Goal: Information Seeking & Learning: Learn about a topic

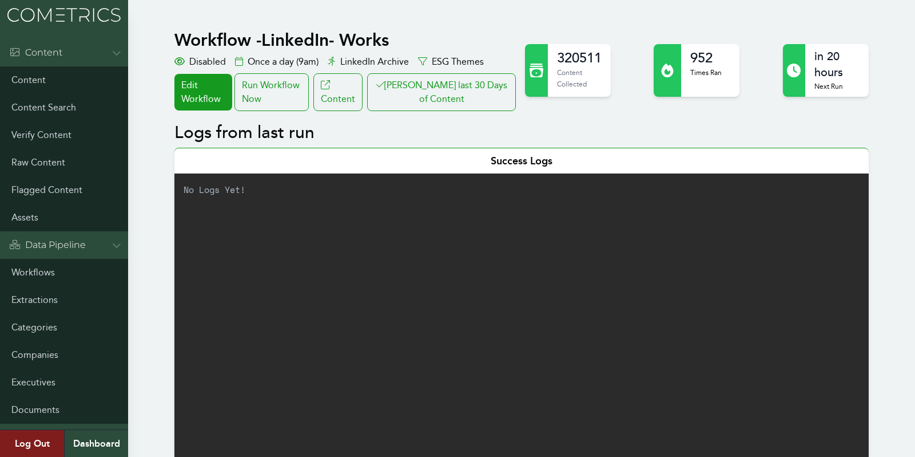
scroll to position [324, 0]
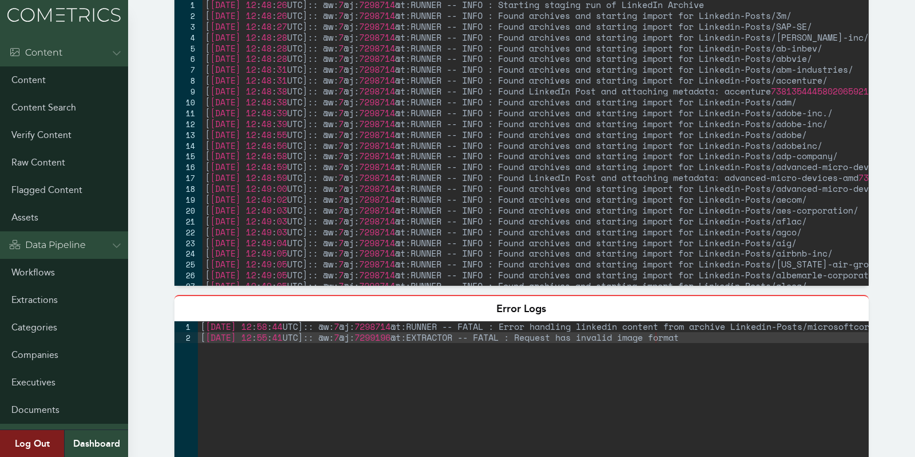
scroll to position [171, 0]
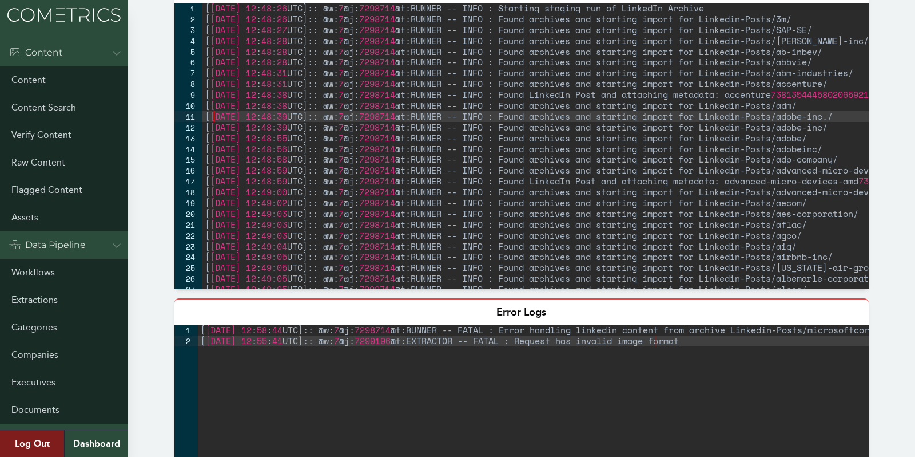
click at [212, 117] on div "[ [DATE] 12 : 48 : 26 UTC ] :: @w: 7 @j: 7298714 @t:RUNNER -- INFO : Starting s…" at bounding box center [599, 157] width 792 height 308
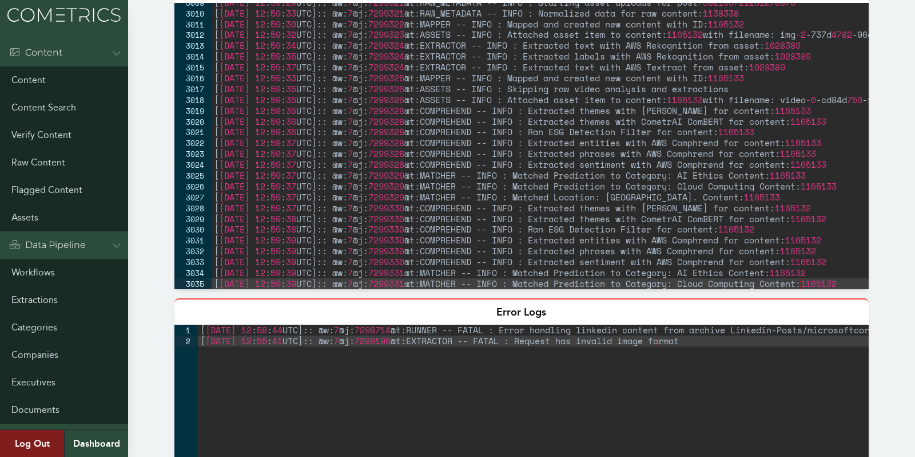
scroll to position [18462, 0]
type textarea "[[DATE] 12:59:39 UTC]:: @w:7 @j:7299331 @t:MATCHER -- INFO : Matched Prediction…"
drag, startPoint x: 141, startPoint y: 128, endPoint x: 147, endPoint y: 127, distance: 5.8
click at [245, 142] on div "[ [DATE] 12 : 59 : 29 UTC ] :: @w: 7 @j: 7299321 @t:RAW_METADATA -- INFO : Star…" at bounding box center [608, 151] width 792 height 308
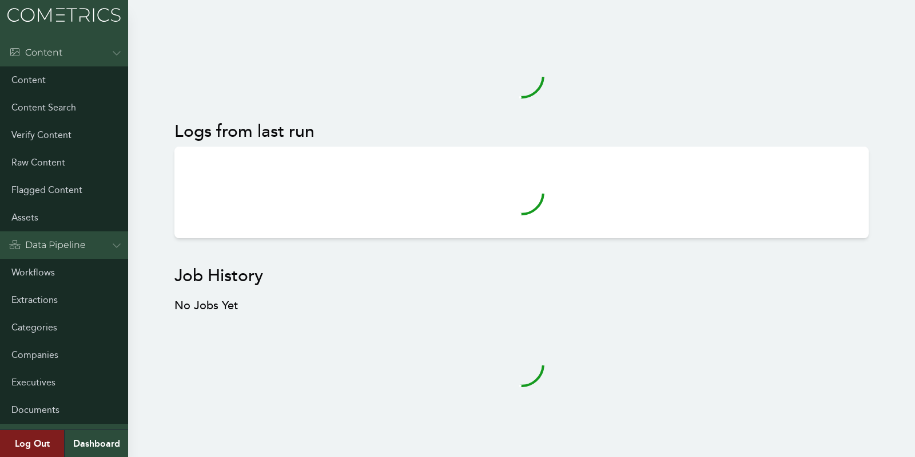
scroll to position [8, 0]
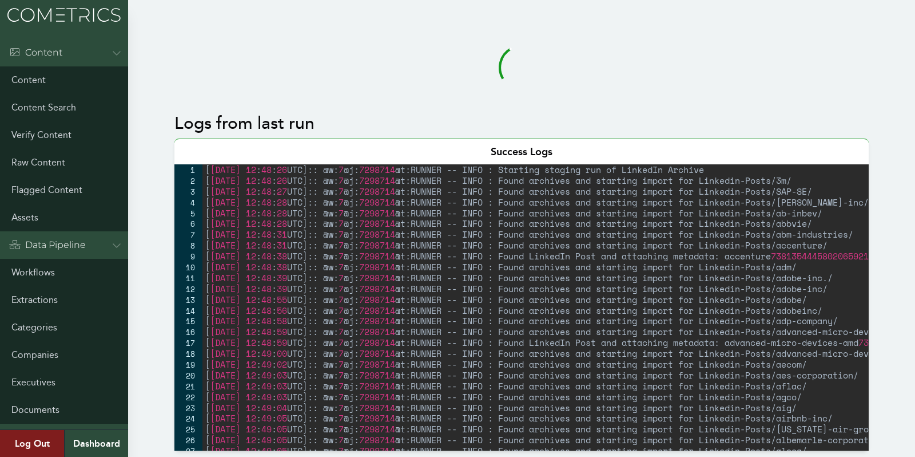
click at [175, 179] on div "2" at bounding box center [189, 180] width 28 height 11
click at [212, 203] on div "[ [DATE] 12 : 48 : 26 UTC ] :: @w: 7 @j: 7298714 @t:RUNNER -- INFO : Starting s…" at bounding box center [599, 318] width 792 height 308
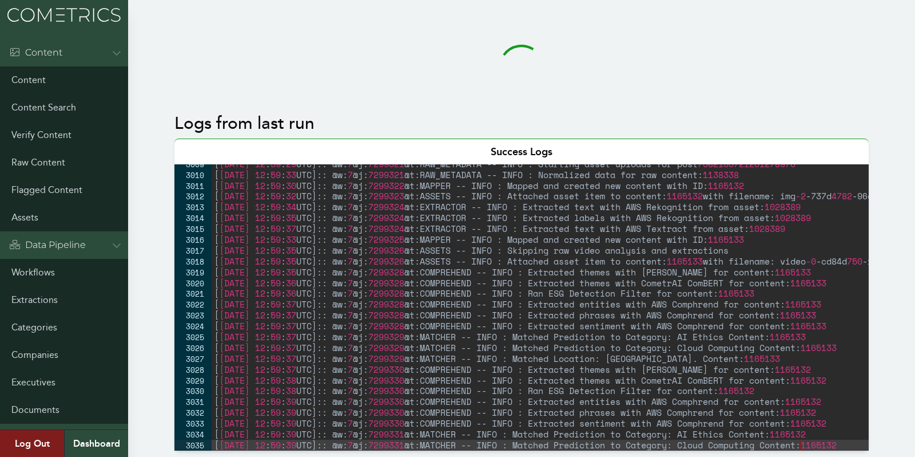
scroll to position [18462, 0]
type textarea "[[DATE] 12:59:39 UTC]:: @w:7 @j:7299331 @t:MATCHER -- INFO : Matched Prediction…"
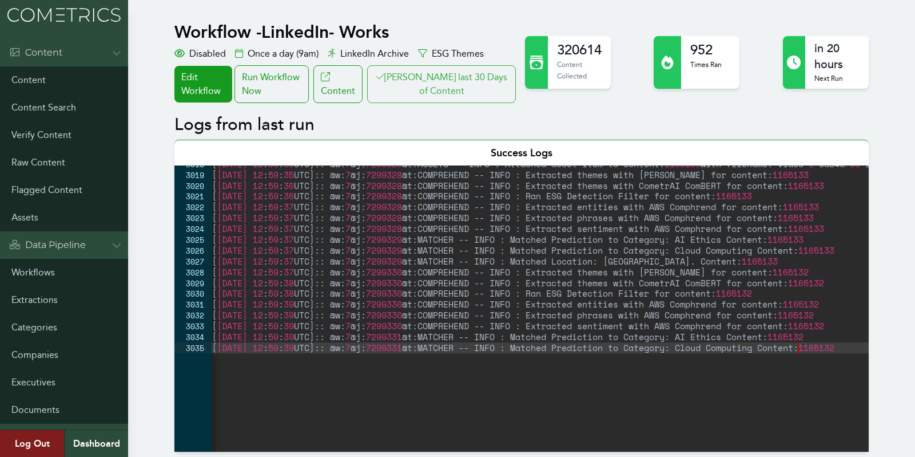
click at [455, 80] on button "[PERSON_NAME] last 30 Days of Content" at bounding box center [441, 84] width 149 height 38
click at [420, 66] on button "[PERSON_NAME] last 30 Days of Content" at bounding box center [441, 84] width 149 height 38
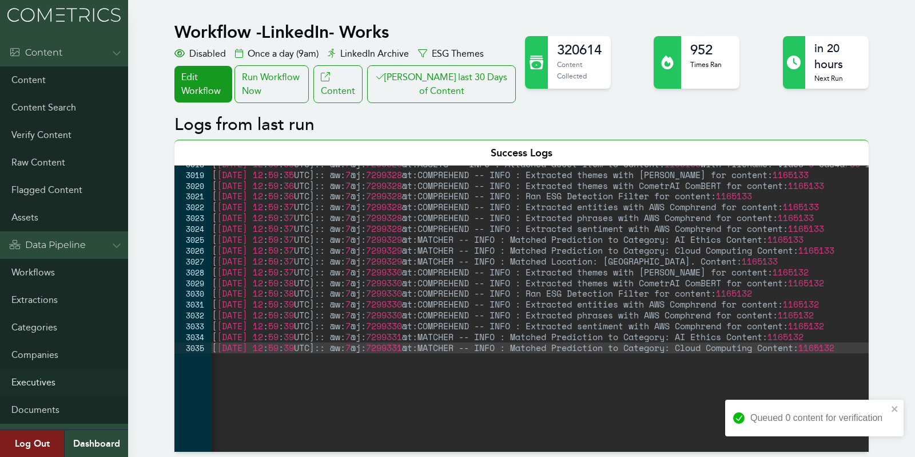
click at [23, 392] on link "Executives" at bounding box center [64, 381] width 128 height 27
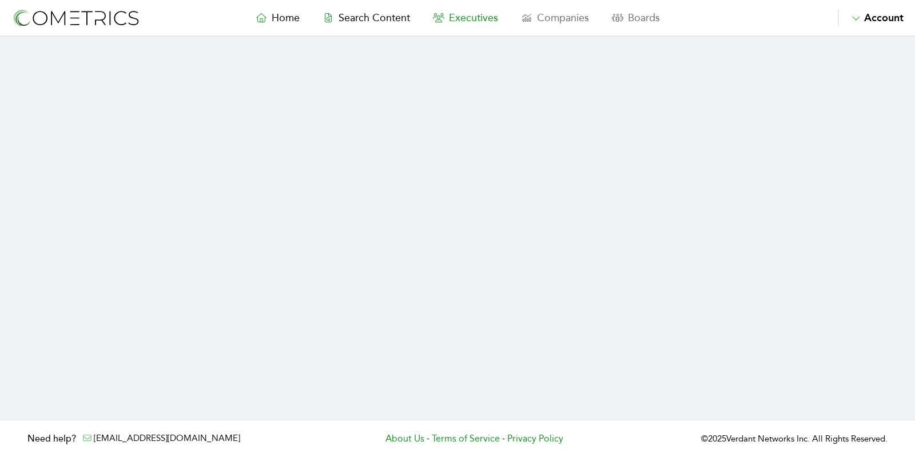
click at [460, 25] on link "Executives" at bounding box center [466, 18] width 88 height 16
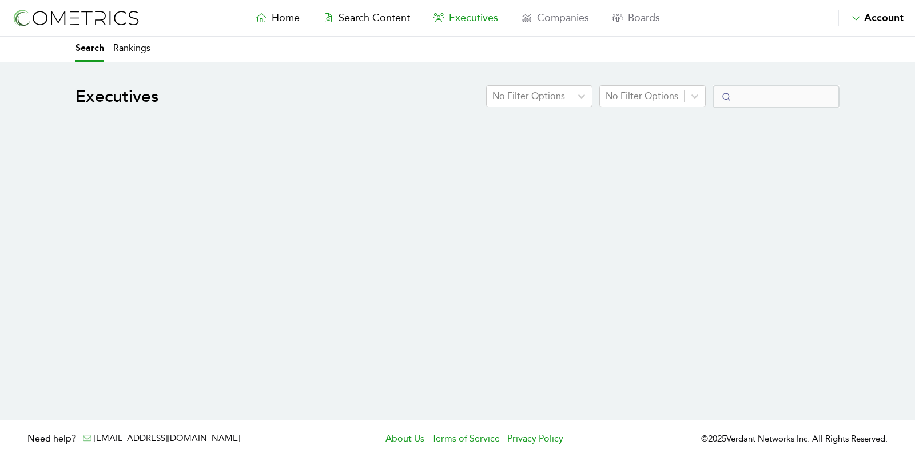
select select "50"
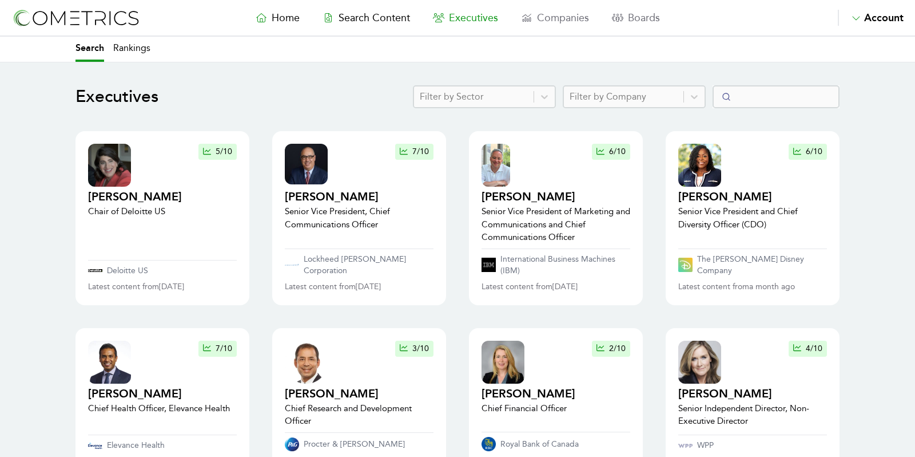
click at [386, 31] on nav "Home Search Content Executives Companies Boards Saved Alerts Nominate Account A…" at bounding box center [457, 18] width 915 height 37
click at [384, 26] on link "Search Content" at bounding box center [366, 18] width 110 height 16
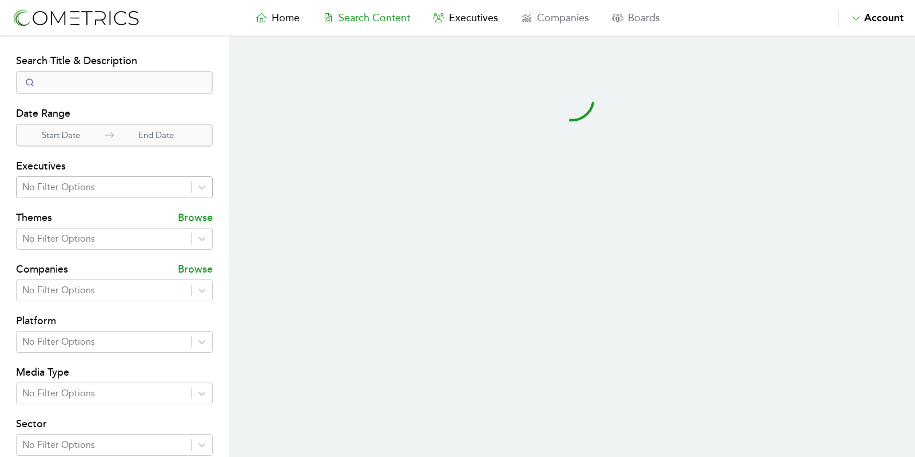
click at [99, 188] on div at bounding box center [103, 187] width 163 height 16
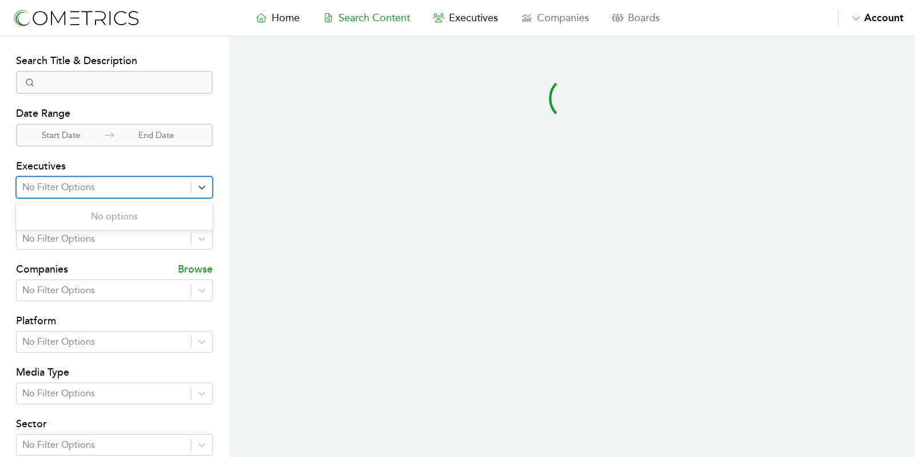
select select "50"
